Goal: Information Seeking & Learning: Learn about a topic

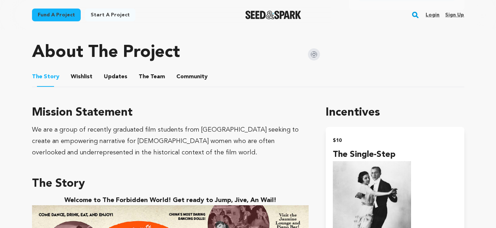
scroll to position [332, 0]
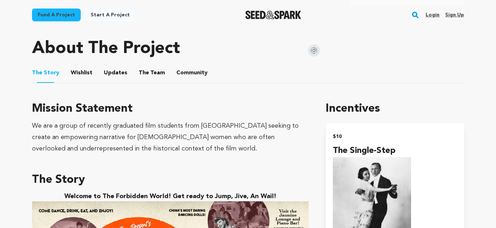
click at [152, 70] on button "The Team" at bounding box center [151, 74] width 17 height 17
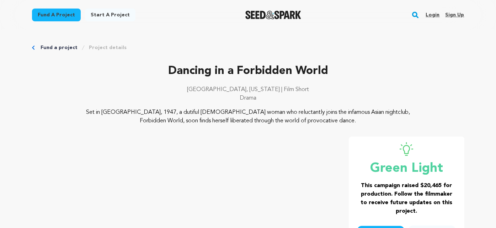
click at [239, 75] on p "Dancing in a Forbidden World" at bounding box center [248, 71] width 432 height 17
click at [257, 13] on img "Seed&Spark Homepage" at bounding box center [273, 15] width 56 height 9
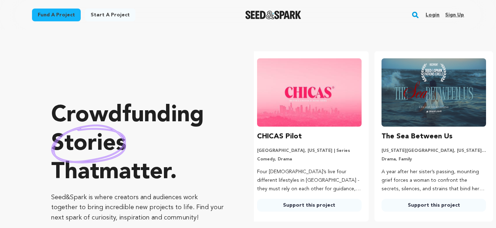
scroll to position [0, 130]
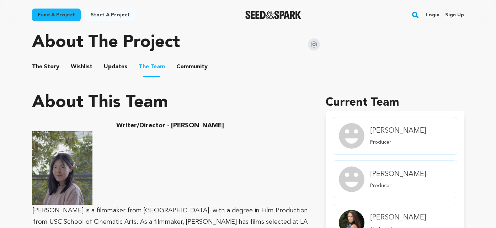
scroll to position [344, 0]
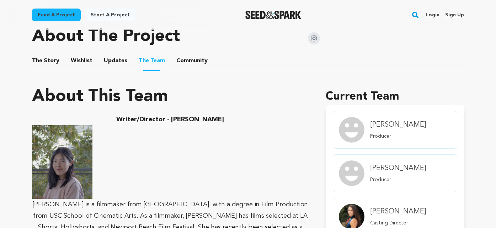
click at [45, 64] on button "The Story" at bounding box center [45, 62] width 17 height 17
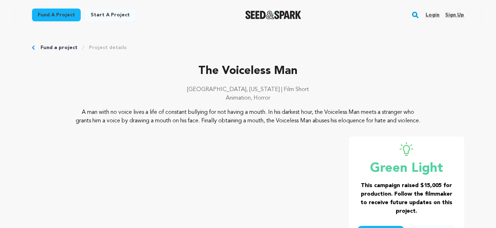
scroll to position [127, 0]
